Goal: Check status

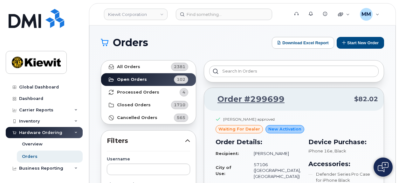
scroll to position [32, 0]
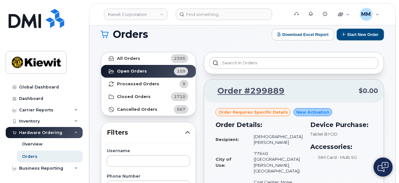
scroll to position [64, 0]
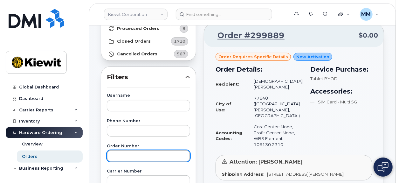
click at [137, 152] on input "text" at bounding box center [148, 155] width 83 height 11
type input "299699"
